Goal: Transaction & Acquisition: Book appointment/travel/reservation

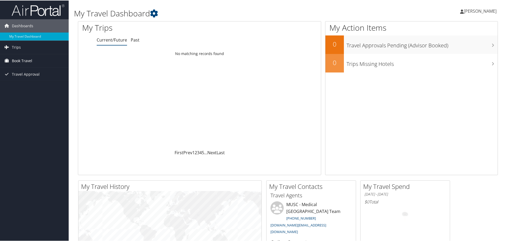
click at [30, 58] on span "Book Travel" at bounding box center [22, 60] width 20 height 13
click at [28, 85] on link "Book/Manage Online Trips" at bounding box center [34, 87] width 69 height 8
click at [178, 8] on span "[PERSON_NAME]" at bounding box center [480, 11] width 33 height 6
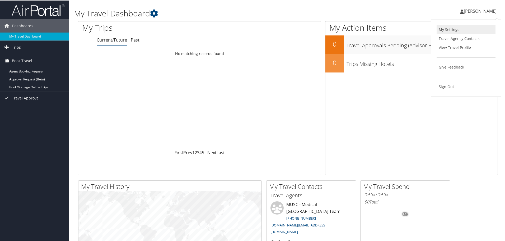
click at [178, 31] on link "My Settings" at bounding box center [466, 29] width 59 height 9
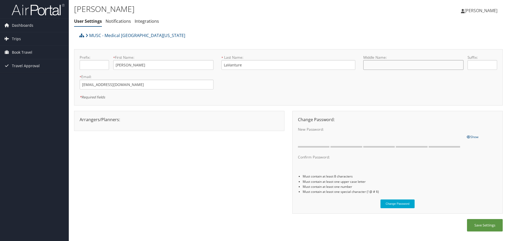
click at [385, 64] on input "text" at bounding box center [413, 65] width 100 height 10
type input "L"
click at [477, 227] on button "Save Settings" at bounding box center [485, 225] width 36 height 12
click at [21, 23] on span "Dashboards" at bounding box center [22, 25] width 21 height 13
click at [17, 56] on span "Book Travel" at bounding box center [22, 60] width 20 height 13
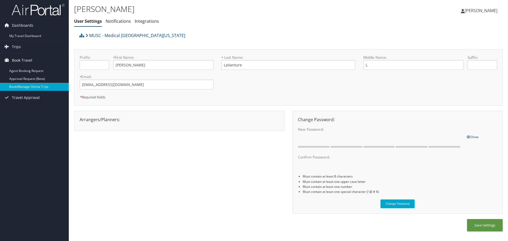
click at [24, 89] on link "Book/Manage Online Trips" at bounding box center [34, 87] width 69 height 8
click at [466, 11] on span "[PERSON_NAME]" at bounding box center [480, 11] width 33 height 6
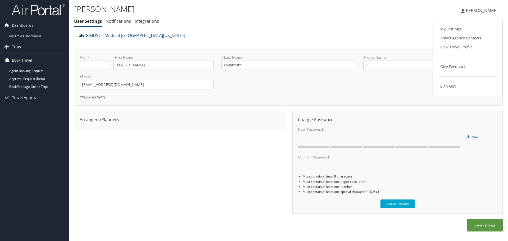
click at [197, 26] on div "Katie LaVanture User Settings Notifications Integrations User Settings Notifica…" at bounding box center [216, 16] width 285 height 27
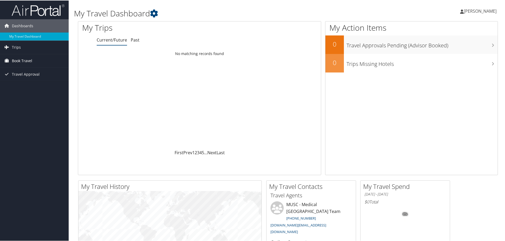
click at [22, 60] on span "Book Travel" at bounding box center [22, 60] width 20 height 13
click at [30, 85] on link "Book/Manage Online Trips" at bounding box center [34, 87] width 69 height 8
click at [31, 84] on link "Book/Manage Online Trips" at bounding box center [34, 87] width 69 height 8
click at [154, 12] on icon at bounding box center [154, 13] width 8 height 8
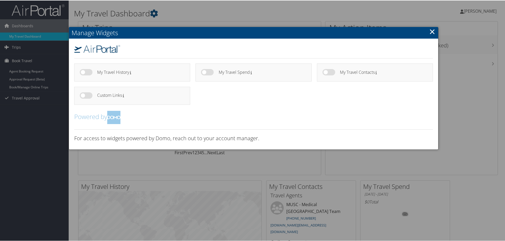
click at [336, 28] on link "×" at bounding box center [433, 31] width 6 height 11
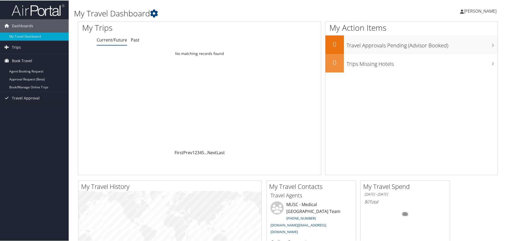
click at [336, 12] on span "[PERSON_NAME]" at bounding box center [480, 11] width 33 height 6
click at [336, 30] on link "My Settings" at bounding box center [466, 29] width 59 height 9
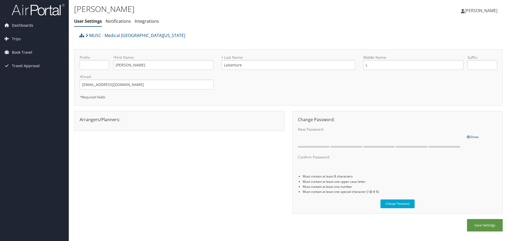
click at [80, 37] on icon at bounding box center [81, 35] width 5 height 4
click at [160, 35] on link "MUSC - Medical [GEOGRAPHIC_DATA][US_STATE]" at bounding box center [135, 35] width 100 height 11
click at [25, 27] on span "Dashboards" at bounding box center [22, 25] width 21 height 13
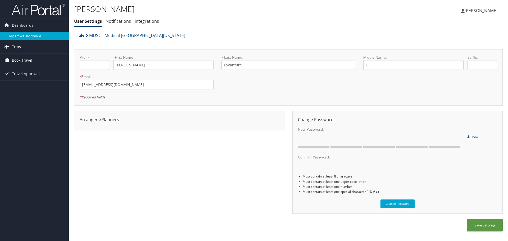
click at [29, 34] on link "My Travel Dashboard" at bounding box center [34, 36] width 69 height 8
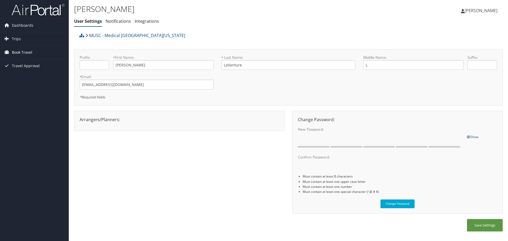
click at [23, 50] on span "Book Travel" at bounding box center [22, 52] width 20 height 13
drag, startPoint x: 341, startPoint y: 25, endPoint x: 393, endPoint y: 15, distance: 53.2
click at [341, 25] on ul "User Settings Notifications Integrations" at bounding box center [216, 22] width 285 height 10
click at [486, 12] on span "Katie LaVanture" at bounding box center [480, 11] width 33 height 6
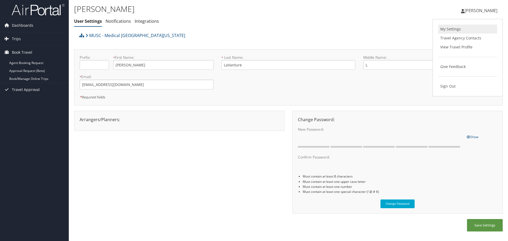
click at [460, 28] on link "My Settings" at bounding box center [467, 29] width 59 height 9
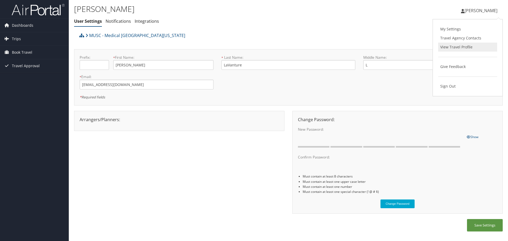
click at [478, 44] on link "View Travel Profile" at bounding box center [467, 47] width 59 height 9
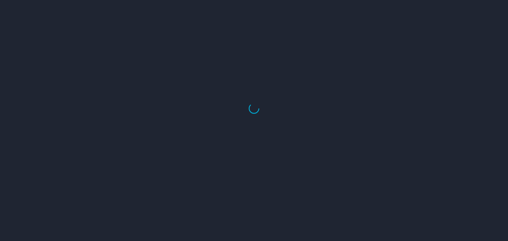
select select "US"
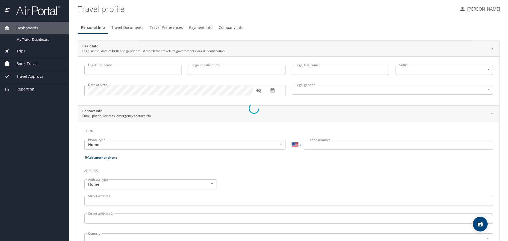
type input "Katie"
type input "L"
type input "LaVanture"
type input "Female"
type input "Tanner"
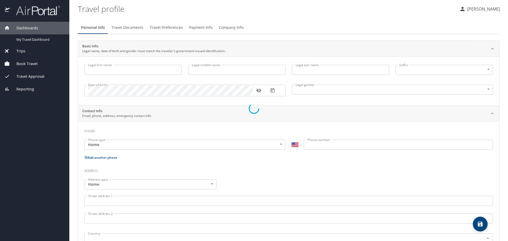
type input "LaVanture"
type input "(321) 604-5432"
type input "tanner.lavanture@yahoo.com"
select select "US"
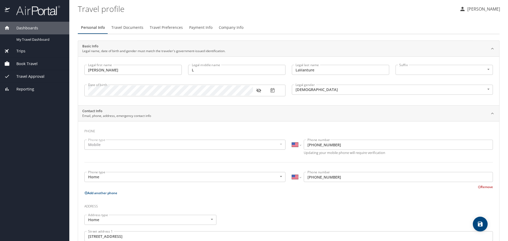
click at [256, 91] on icon "button" at bounding box center [258, 90] width 5 height 5
click at [140, 30] on span "Travel Documents" at bounding box center [127, 27] width 32 height 7
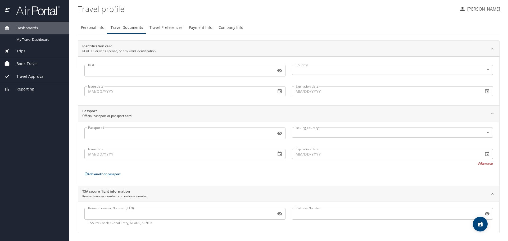
click at [164, 29] on span "Travel Preferences" at bounding box center [165, 27] width 33 height 7
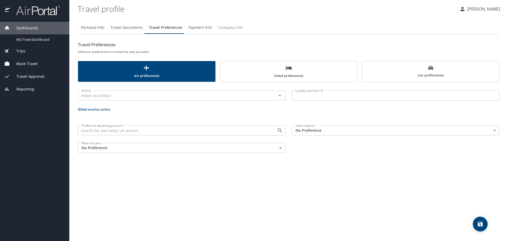
click at [222, 26] on span "Company Info" at bounding box center [230, 27] width 25 height 7
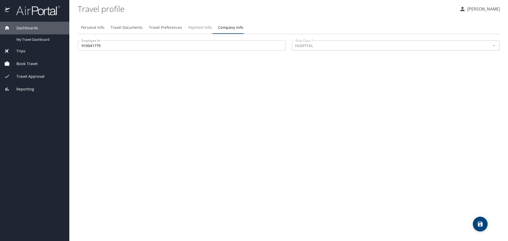
click at [202, 29] on span "Payment Info" at bounding box center [199, 27] width 23 height 7
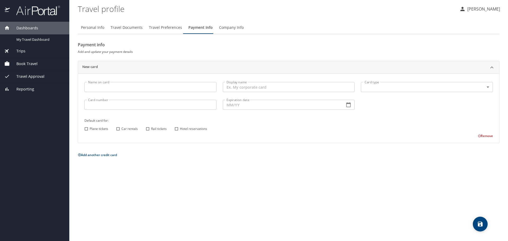
click at [244, 30] on div "Personal Info Travel Documents Travel Preferences Payment Info Company Info" at bounding box center [288, 27] width 421 height 13
click at [223, 28] on span "Company Info" at bounding box center [231, 27] width 25 height 7
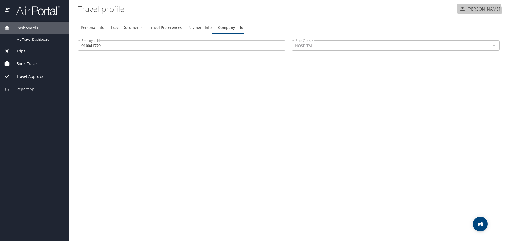
click at [469, 13] on button "[PERSON_NAME]" at bounding box center [479, 9] width 45 height 10
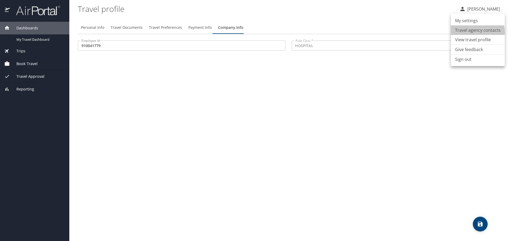
click at [469, 32] on li "Travel agency contacts" at bounding box center [477, 30] width 54 height 10
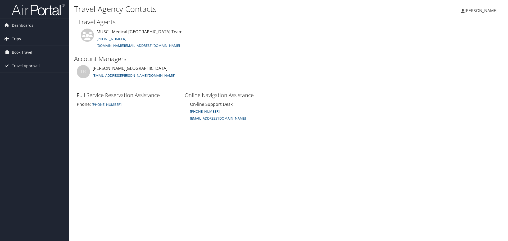
click at [467, 12] on span "[PERSON_NAME]" at bounding box center [480, 11] width 33 height 6
click at [459, 46] on link "View Travel Profile" at bounding box center [467, 47] width 59 height 9
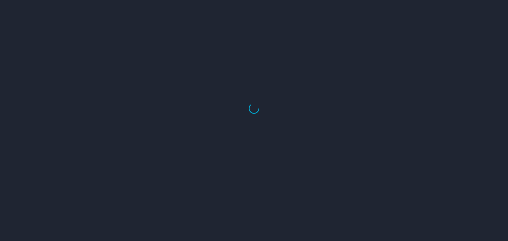
select select "US"
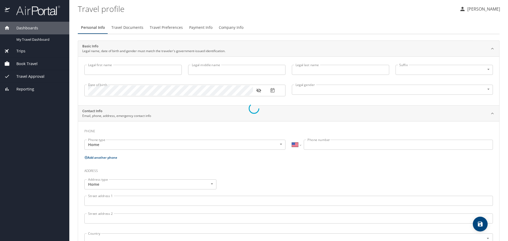
type input "Katie"
type input "L"
type input "LaVanture"
type input "Female"
type input "Tanner"
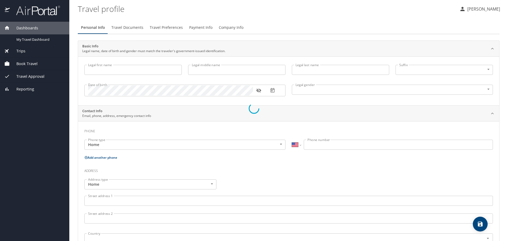
type input "LaVanture"
type input "(321) 604-5432"
type input "tanner.lavanture@yahoo.com"
select select "US"
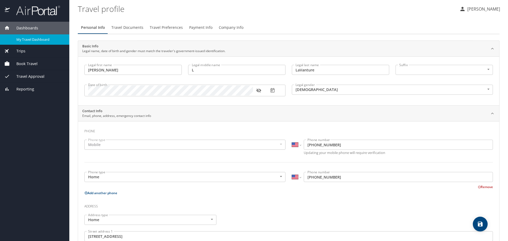
click at [30, 38] on span "My Travel Dashboard" at bounding box center [39, 39] width 47 height 5
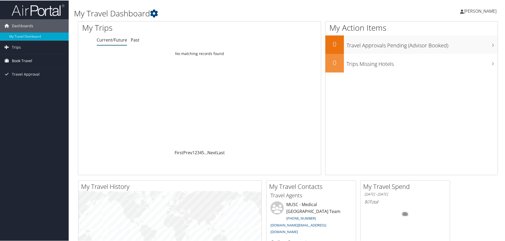
click at [27, 60] on span "Book Travel" at bounding box center [22, 60] width 20 height 13
click at [10, 84] on link "Book/Manage Online Trips" at bounding box center [34, 87] width 69 height 8
click at [33, 85] on link "Book/Manage Online Trips" at bounding box center [34, 87] width 69 height 8
